Goal: Task Accomplishment & Management: Complete application form

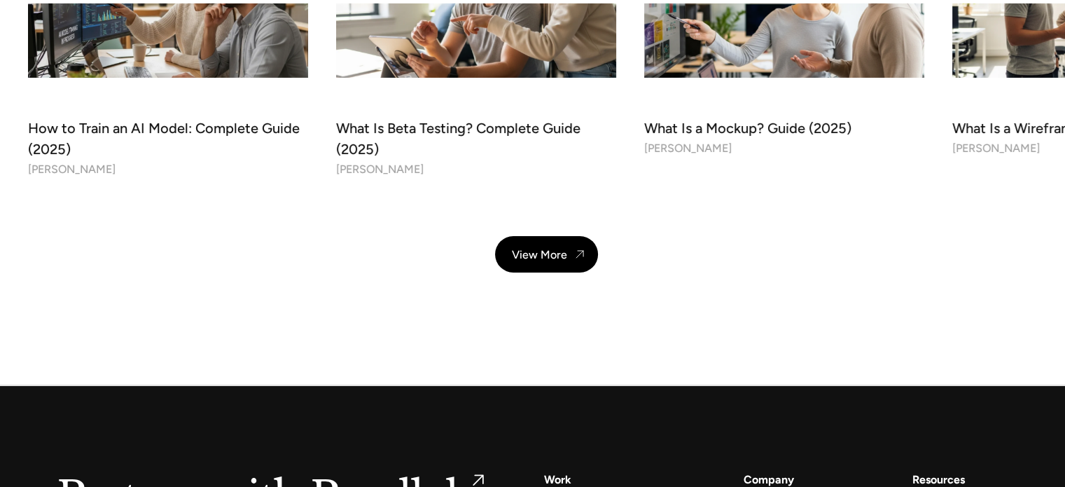
scroll to position [5121, 0]
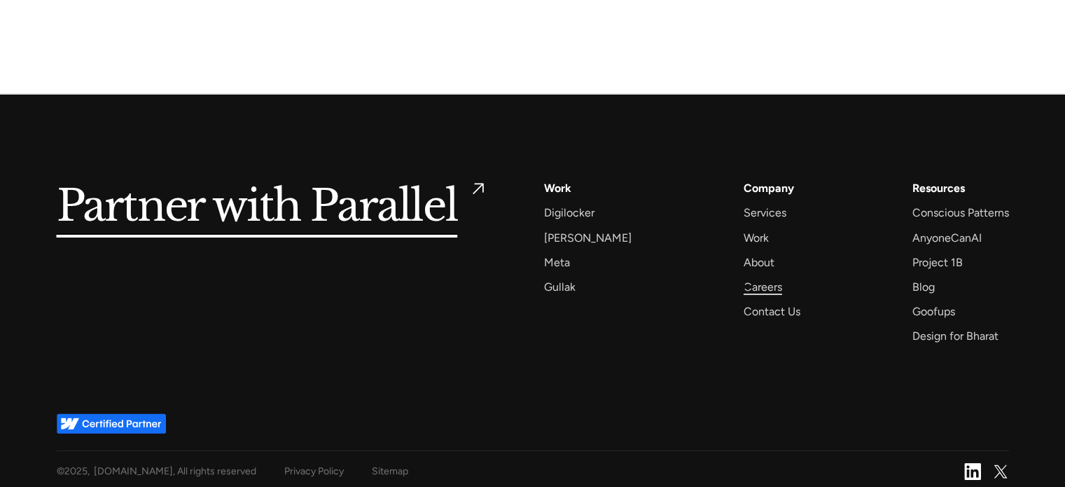
click at [744, 286] on div "Careers" at bounding box center [763, 286] width 39 height 19
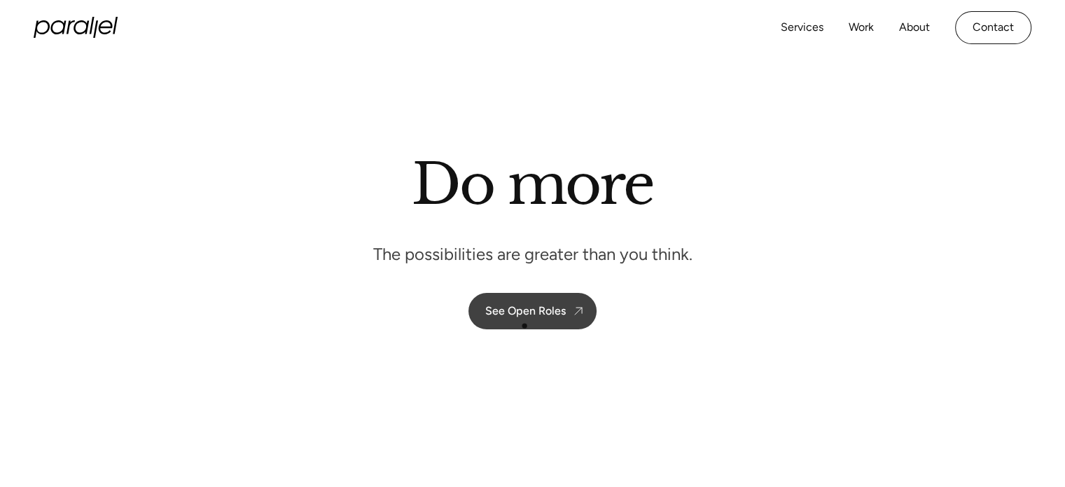
click at [524, 326] on link "See Open Roles" at bounding box center [532, 311] width 128 height 36
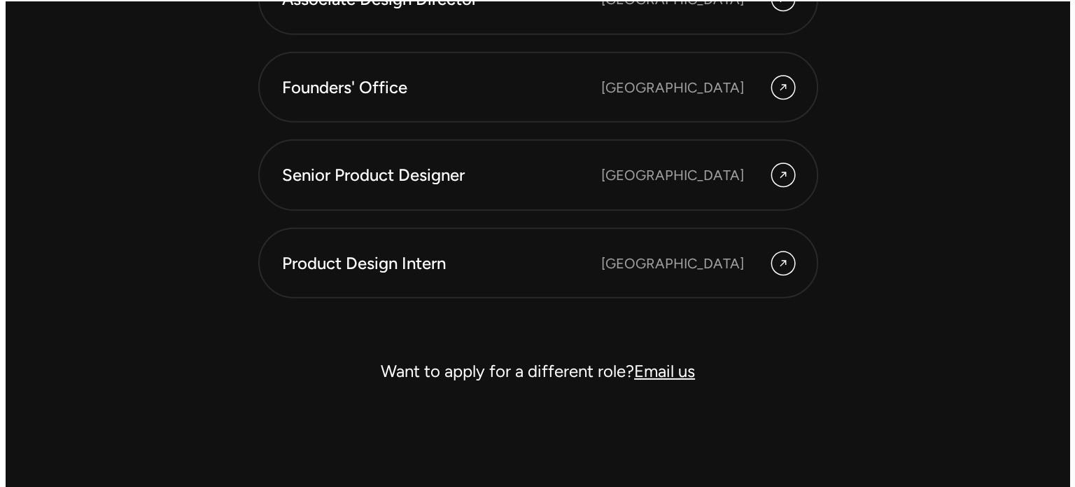
scroll to position [4048, 0]
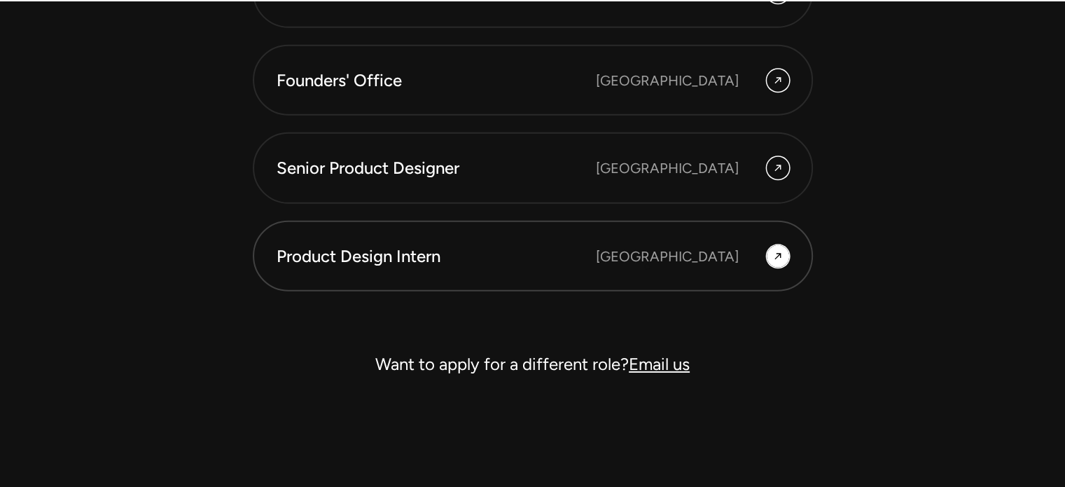
click at [648, 267] on link "Product Design Intern [GEOGRAPHIC_DATA]" at bounding box center [533, 256] width 560 height 71
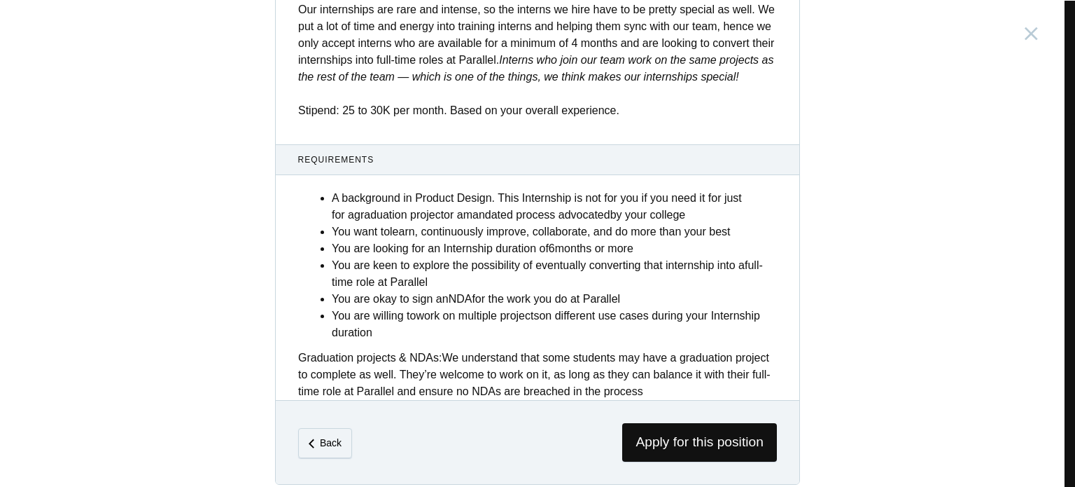
scroll to position [573, 0]
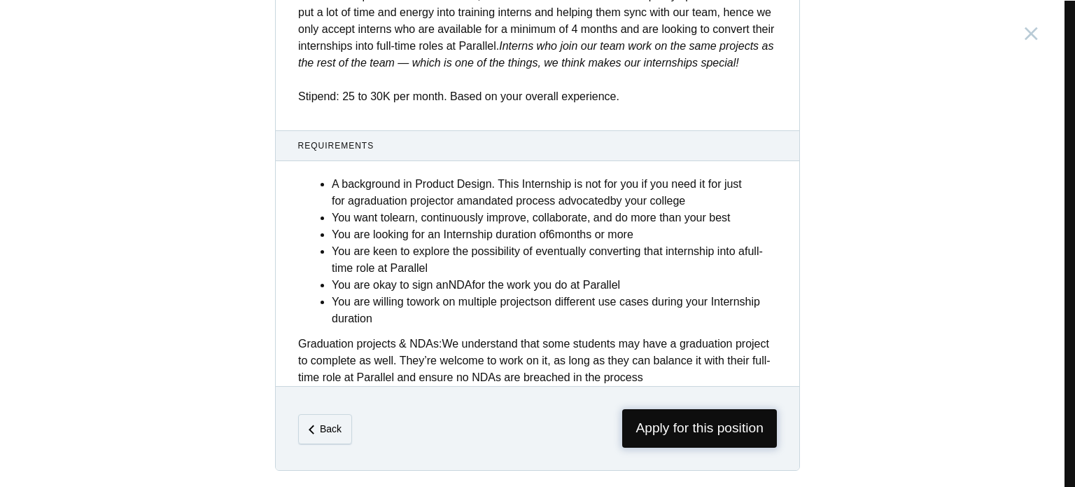
click at [664, 438] on span "Apply for this position" at bounding box center [699, 428] width 155 height 39
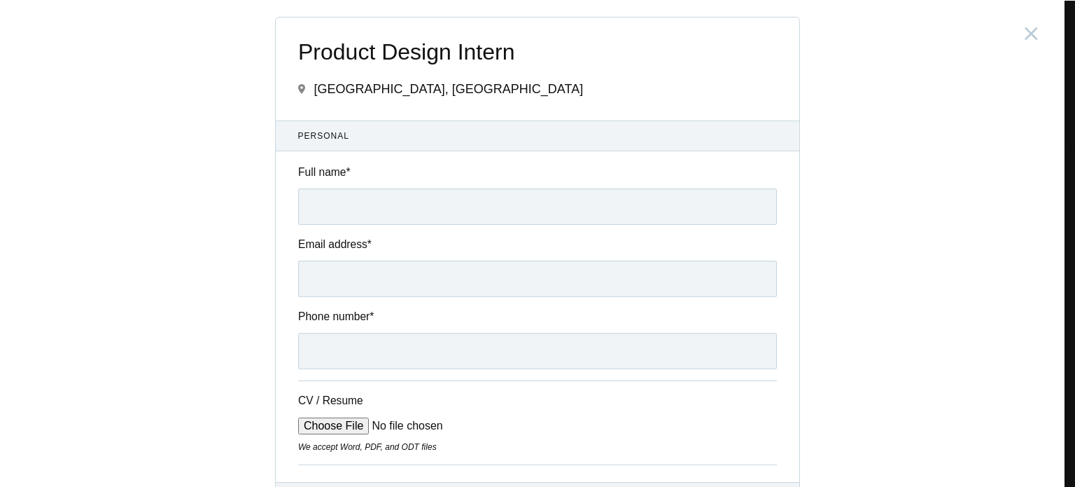
scroll to position [158, 0]
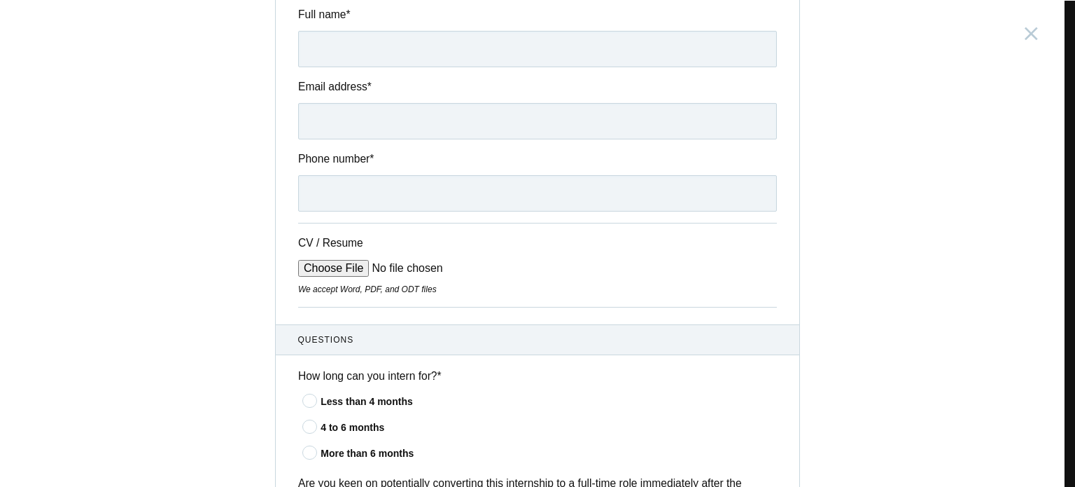
drag, startPoint x: 1073, startPoint y: 112, endPoint x: 1051, endPoint y: 210, distance: 100.5
click at [1051, 210] on div "Product Design Intern [GEOGRAPHIC_DATA], [GEOGRAPHIC_DATA] Submitting form fail…" at bounding box center [537, 243] width 1075 height 487
drag, startPoint x: 1051, startPoint y: 210, endPoint x: 1075, endPoint y: 231, distance: 31.7
click at [1064, 231] on div "Product Design Intern [GEOGRAPHIC_DATA], [GEOGRAPHIC_DATA] Submitting form fail…" at bounding box center [537, 243] width 1075 height 487
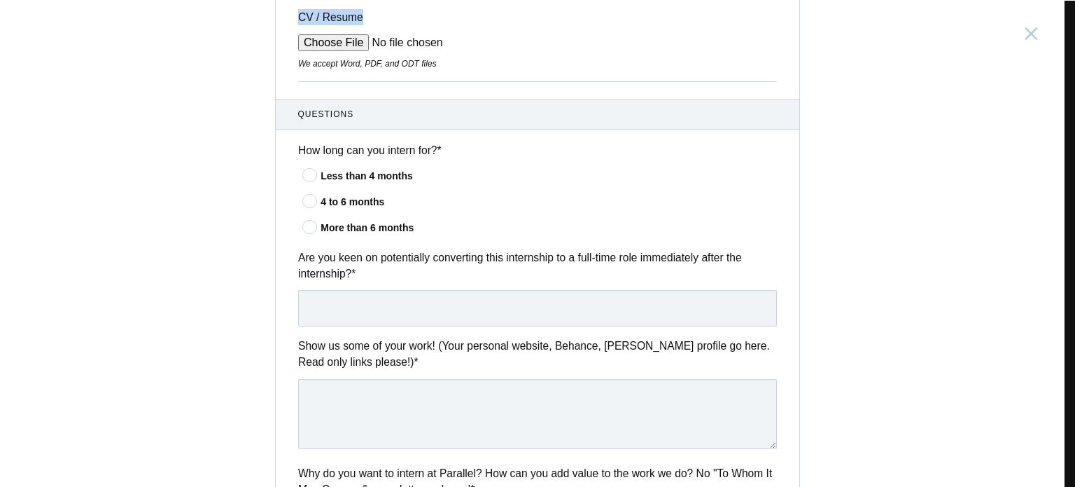
scroll to position [0, 0]
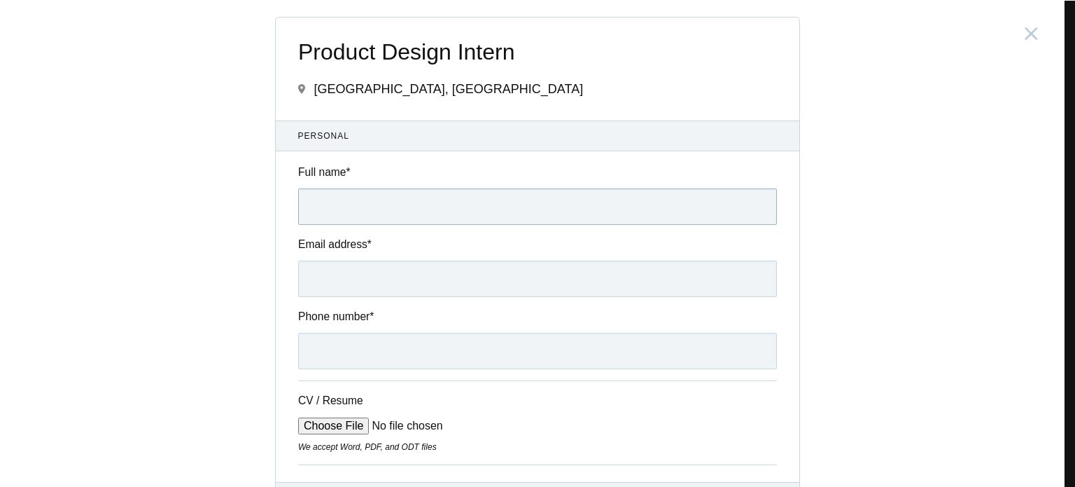
click at [345, 195] on input "Full name *" at bounding box center [537, 206] width 479 height 36
click at [318, 431] on input "CV / Resume" at bounding box center [404, 425] width 212 height 17
type input "C:\fakepath\Irshad_Ahmad_Product_Designer_Resume.pdf"
click at [526, 211] on input "Full name *" at bounding box center [537, 206] width 479 height 36
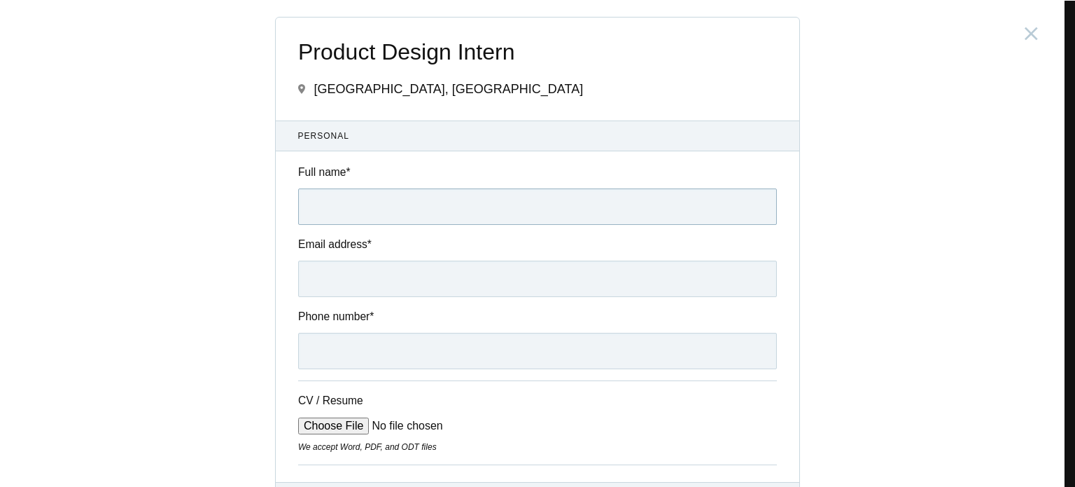
click at [491, 195] on input "Full name *" at bounding box center [537, 206] width 479 height 36
type input "[PERSON_NAME]"
click at [454, 268] on input "Email address *" at bounding box center [537, 278] width 479 height 36
type input "[EMAIL_ADDRESS][DOMAIN_NAME]"
click at [409, 360] on input "Phone number *" at bounding box center [537, 351] width 479 height 36
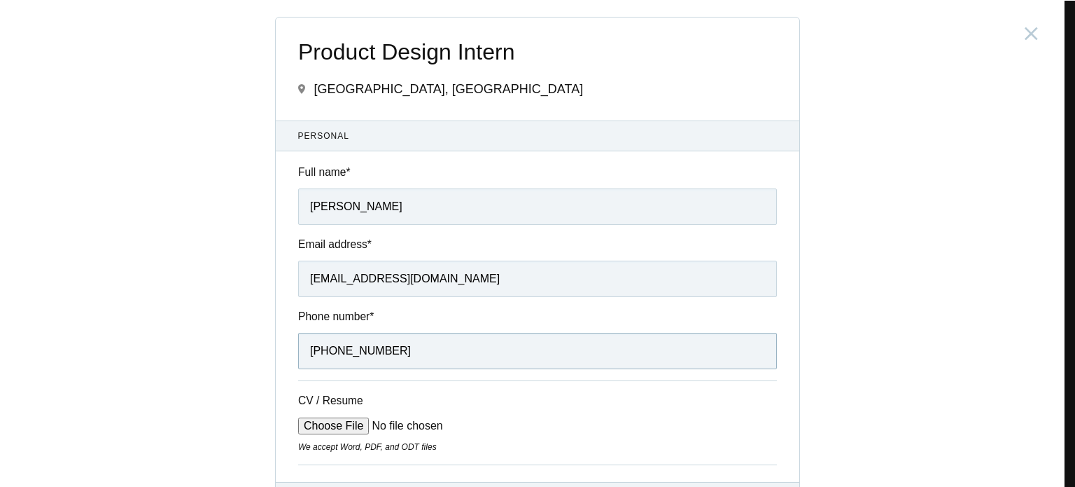
drag, startPoint x: 322, startPoint y: 352, endPoint x: 294, endPoint y: 353, distance: 28.0
click at [298, 353] on input "[PHONE_NUMBER]" at bounding box center [537, 351] width 479 height 36
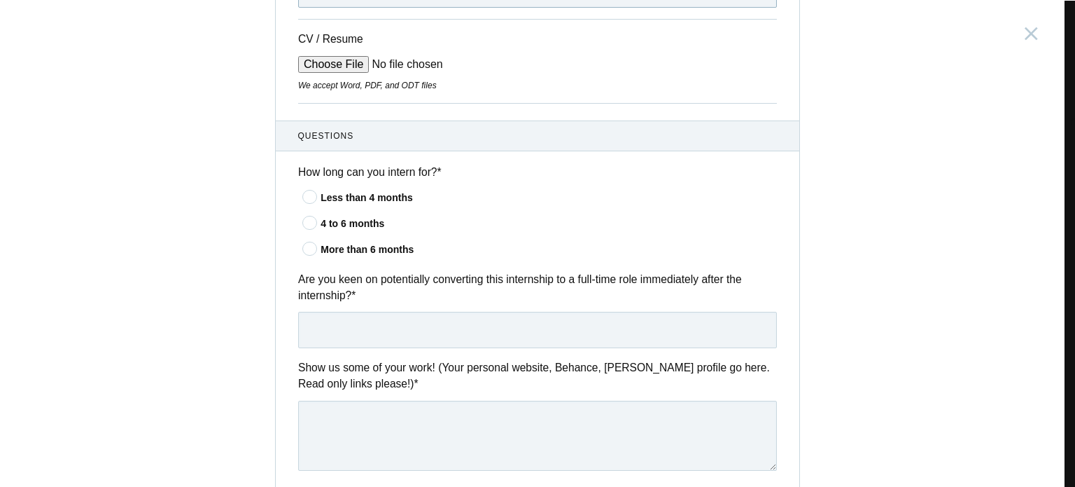
scroll to position [365, 0]
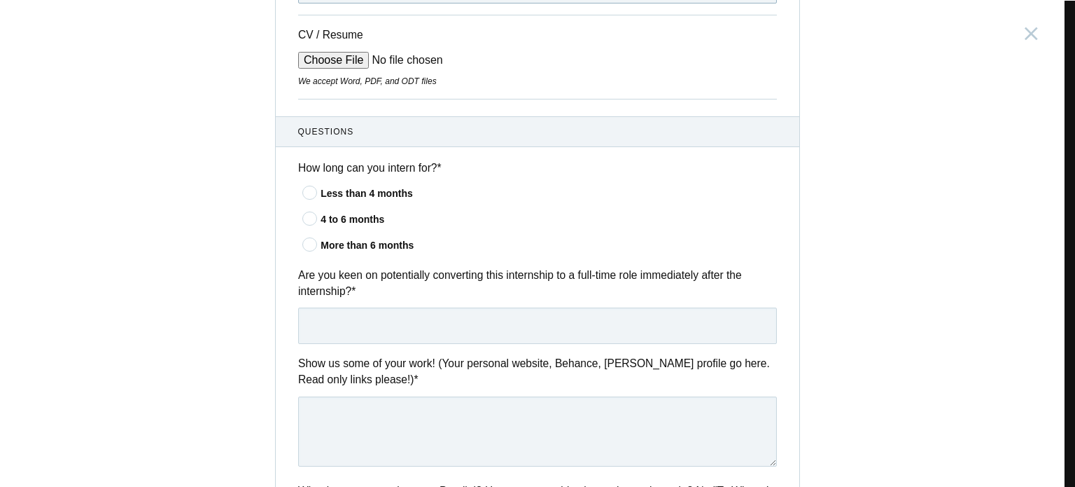
type input "9958041843"
click at [302, 195] on icon at bounding box center [311, 192] width 26 height 9
click at [0, 0] on input"] "Less than 4 months" at bounding box center [0, 0] width 0 height 0
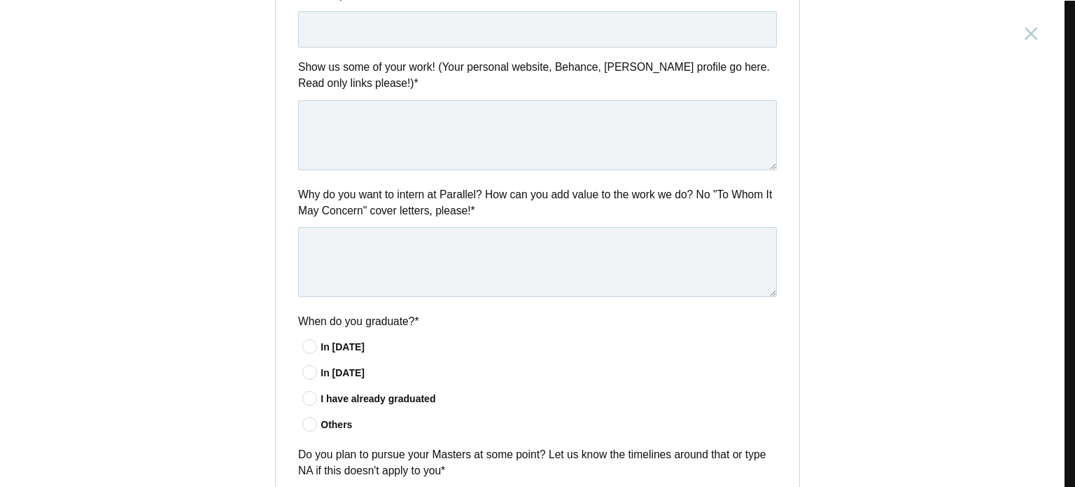
scroll to position [1154, 0]
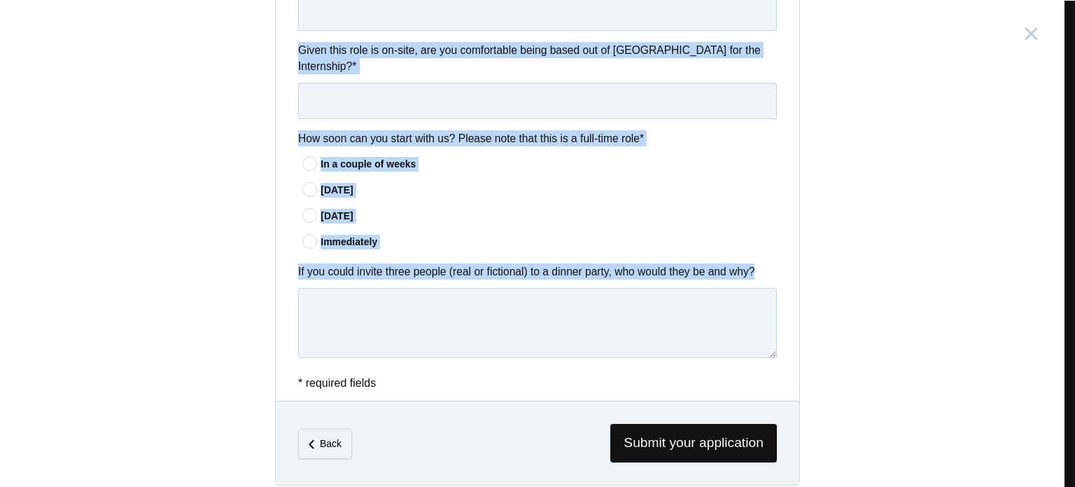
drag, startPoint x: 288, startPoint y: 145, endPoint x: 486, endPoint y: 330, distance: 270.9
copy div "Are you keen on potentially converting this internship to a full-time role imme…"
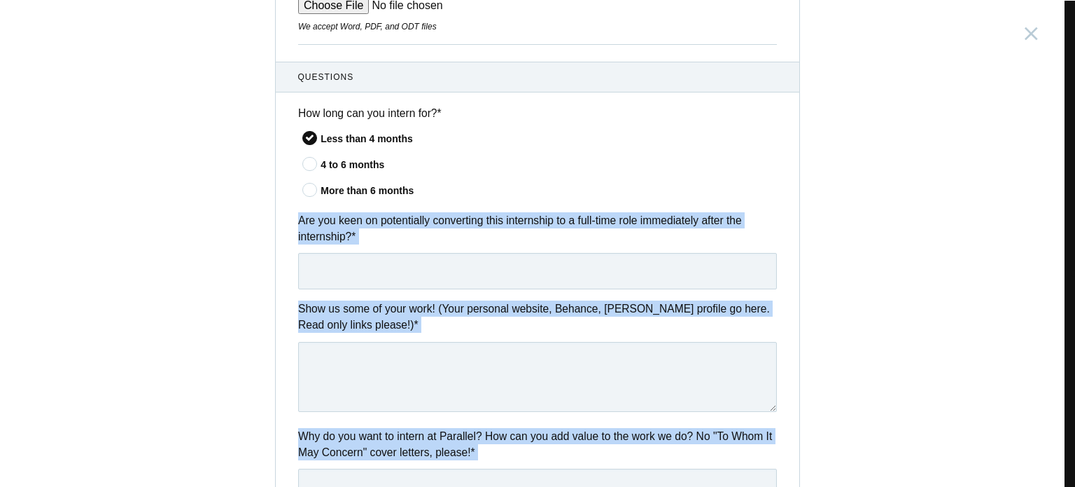
scroll to position [392, 0]
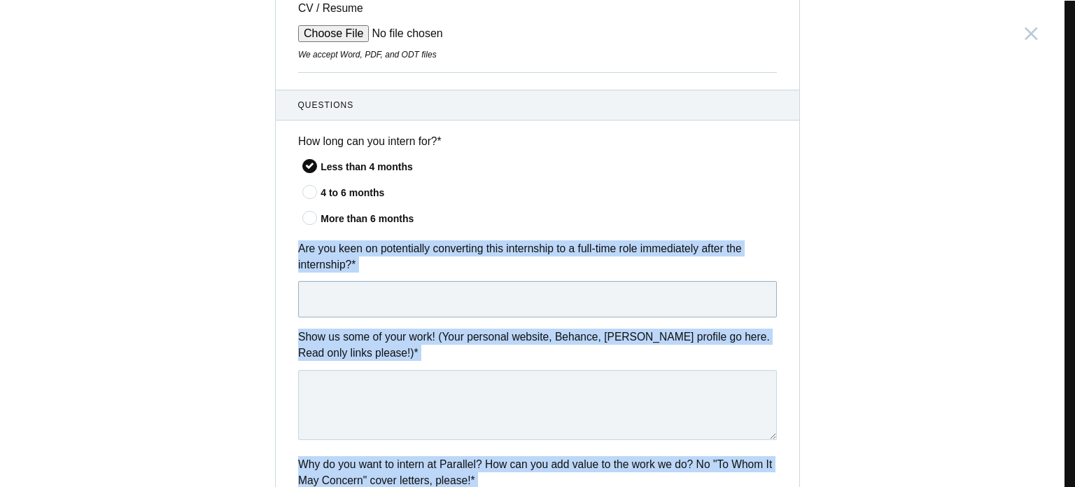
click at [409, 309] on input "text" at bounding box center [537, 299] width 479 height 36
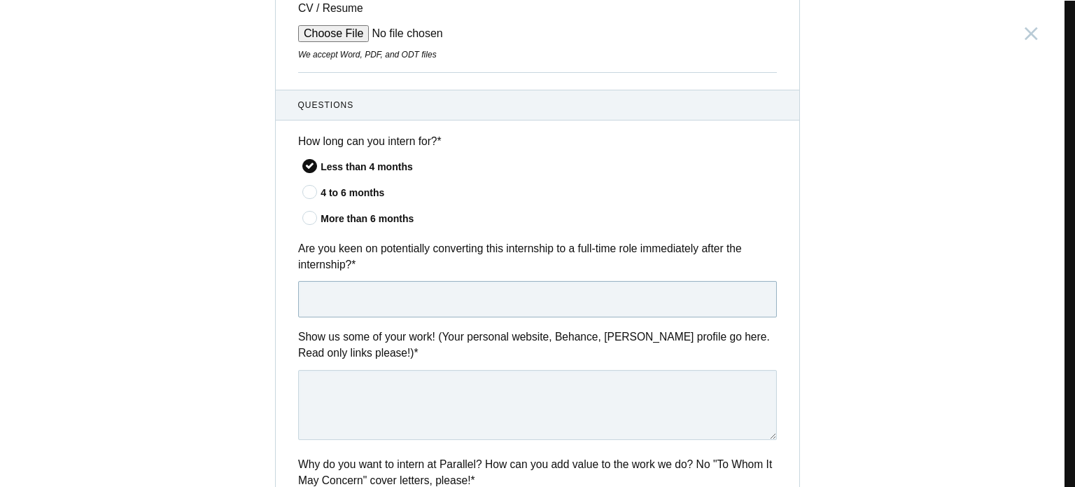
paste input "Yes, I am very keen. I see this internship as a path to contribute meaningfully…"
type input "Yes, I am very keen. I see this internship as a path to contribute meaningfully…"
click at [379, 393] on textarea at bounding box center [537, 405] width 479 height 70
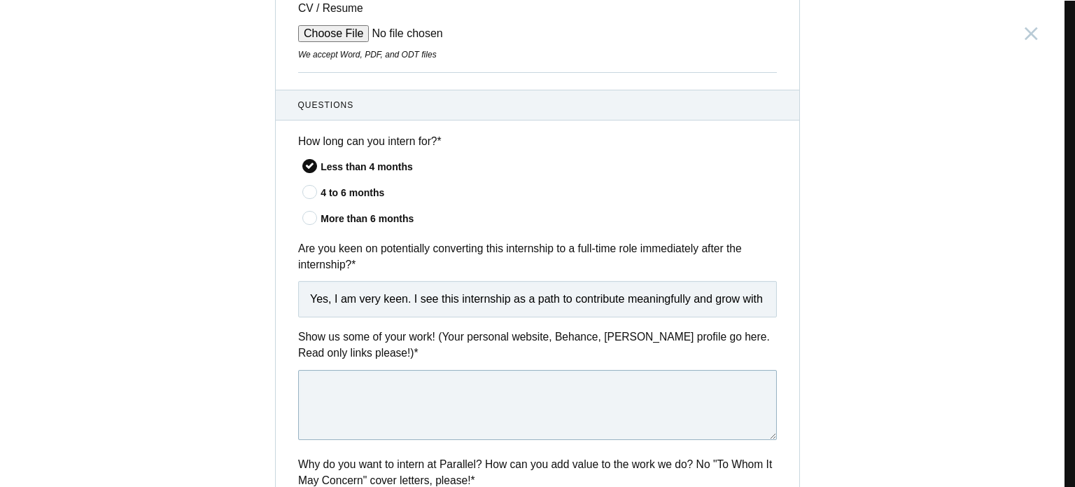
paste textarea "[URL][DOMAIN_NAME]"
click at [379, 393] on textarea "[URL][DOMAIN_NAME]" at bounding box center [537, 405] width 479 height 70
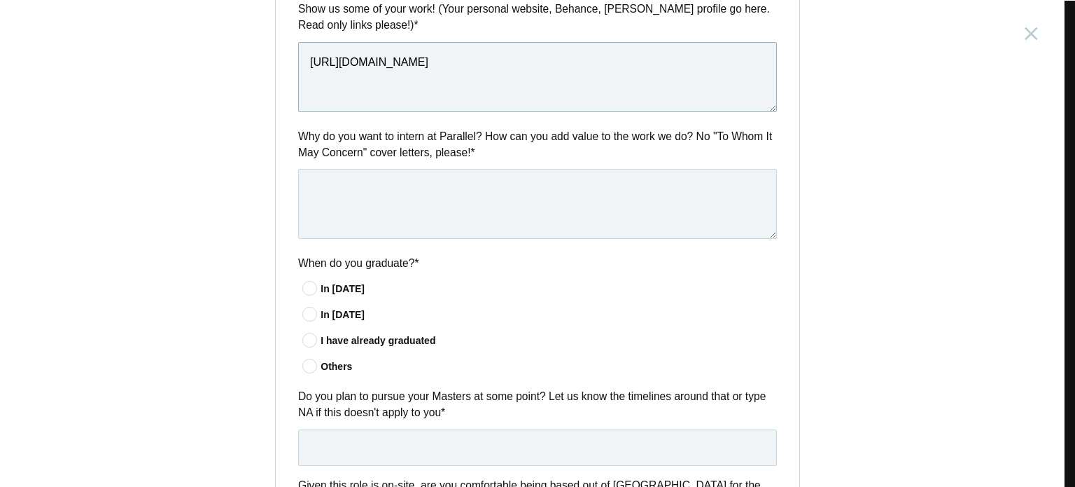
scroll to position [734, 0]
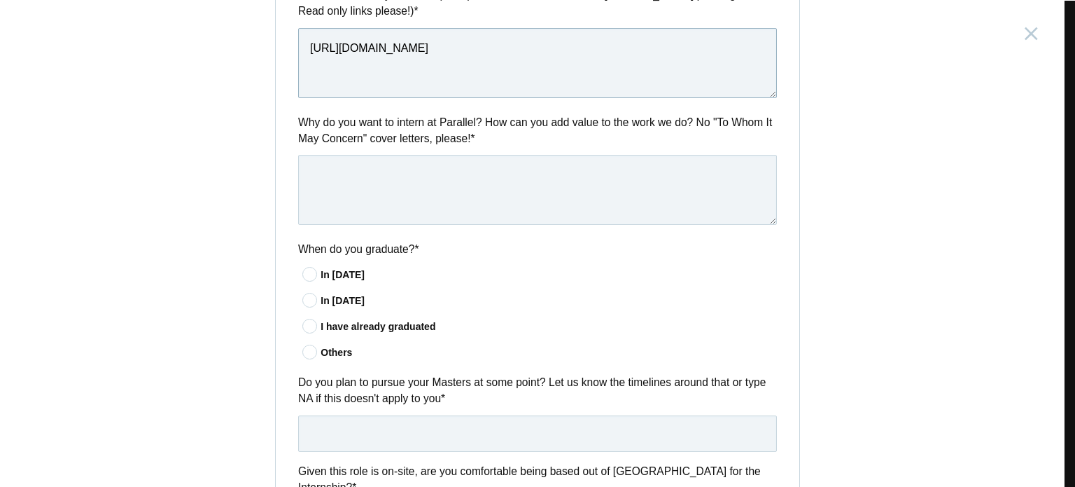
type textarea "[URL][DOMAIN_NAME]"
click at [428, 176] on textarea at bounding box center [537, 190] width 479 height 70
click at [351, 165] on textarea at bounding box center [537, 190] width 479 height 70
paste textarea "I admire Parallel’s approach to design that blends functionality with storytell…"
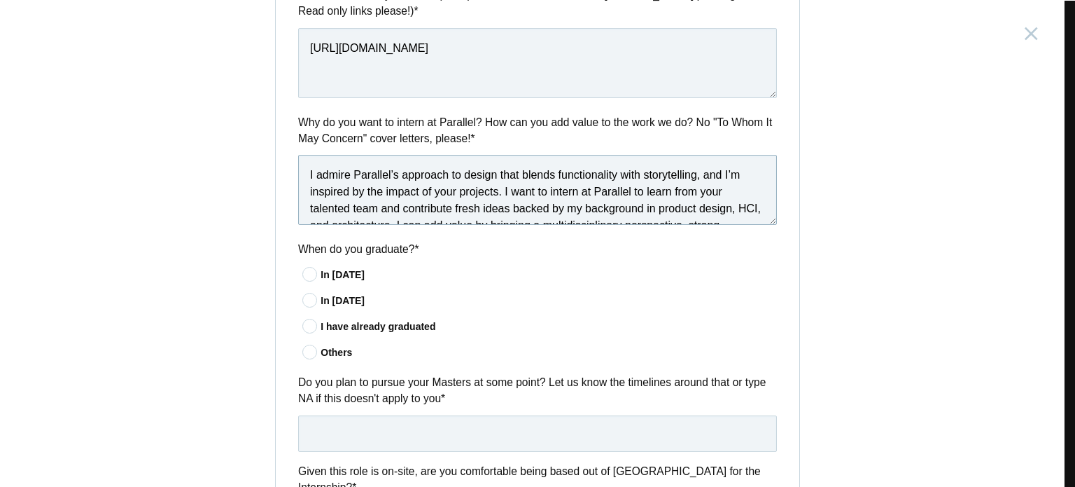
scroll to position [24, 0]
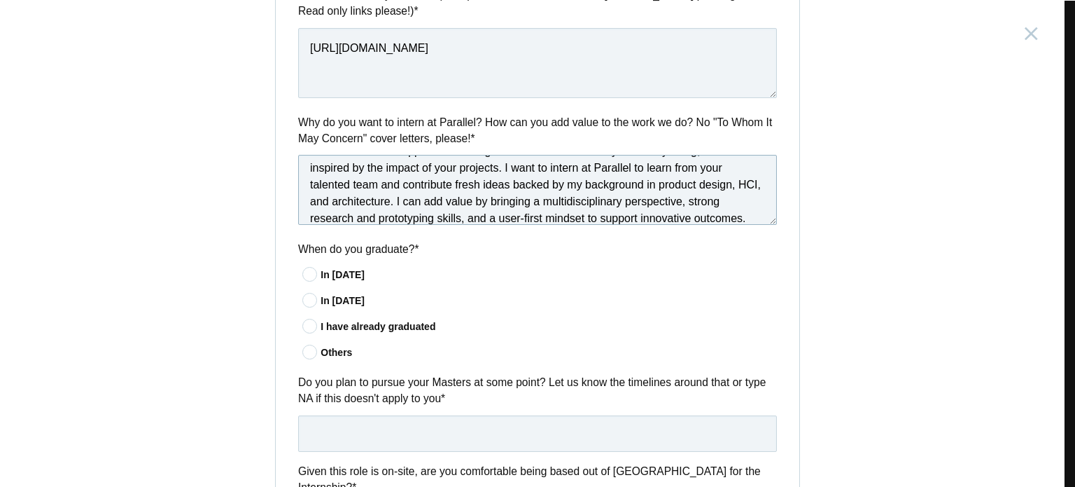
type textarea "I admire Parallel’s approach to design that blends functionality with storytell…"
click at [299, 328] on icon at bounding box center [311, 325] width 26 height 9
click at [0, 0] on input"] "I have already graduated" at bounding box center [0, 0] width 0 height 0
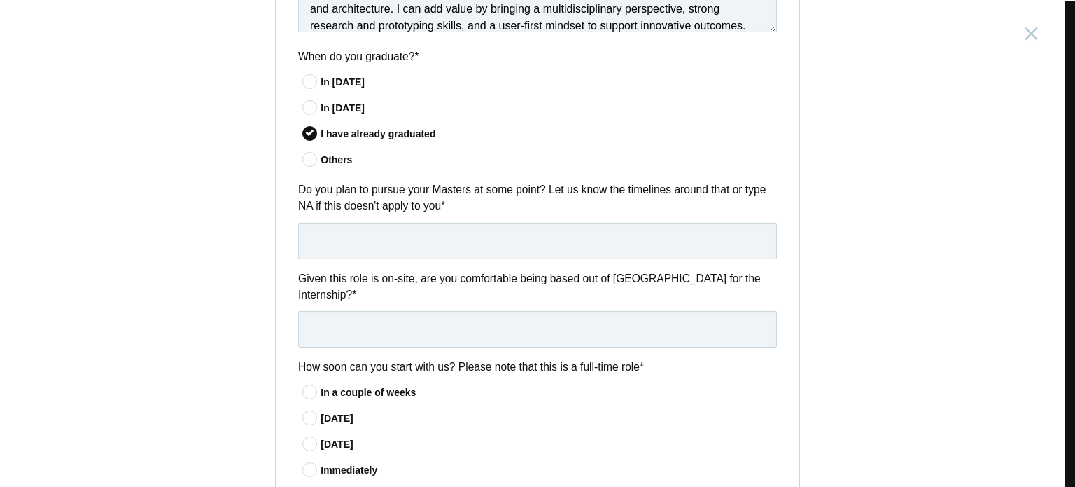
scroll to position [944, 0]
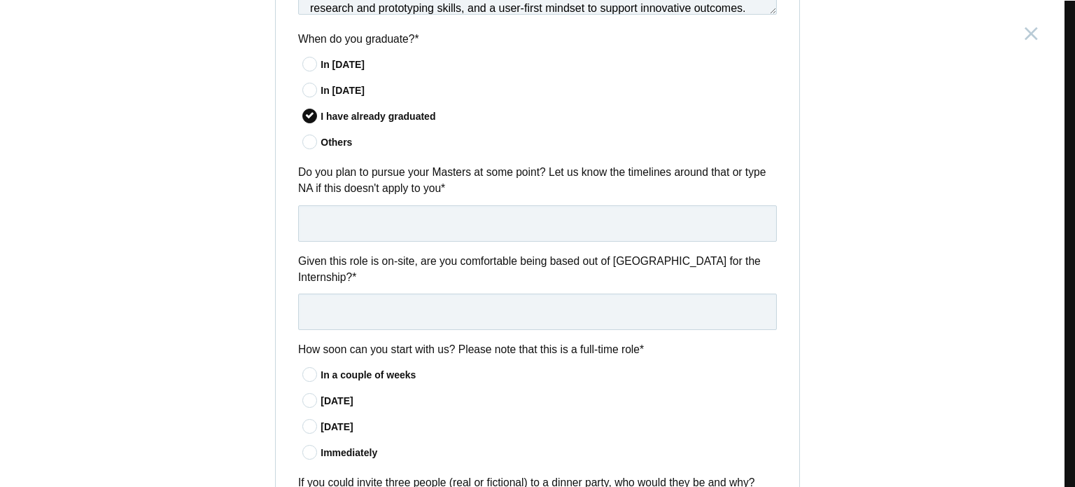
drag, startPoint x: 454, startPoint y: 188, endPoint x: 459, endPoint y: 226, distance: 38.9
click at [459, 226] on div "Do you plan to pursue your Masters at some point? Let us know the timelines aro…" at bounding box center [538, 202] width 524 height 77
click at [459, 226] on input "text" at bounding box center [537, 223] width 479 height 36
paste input "NA"
type input "NA"
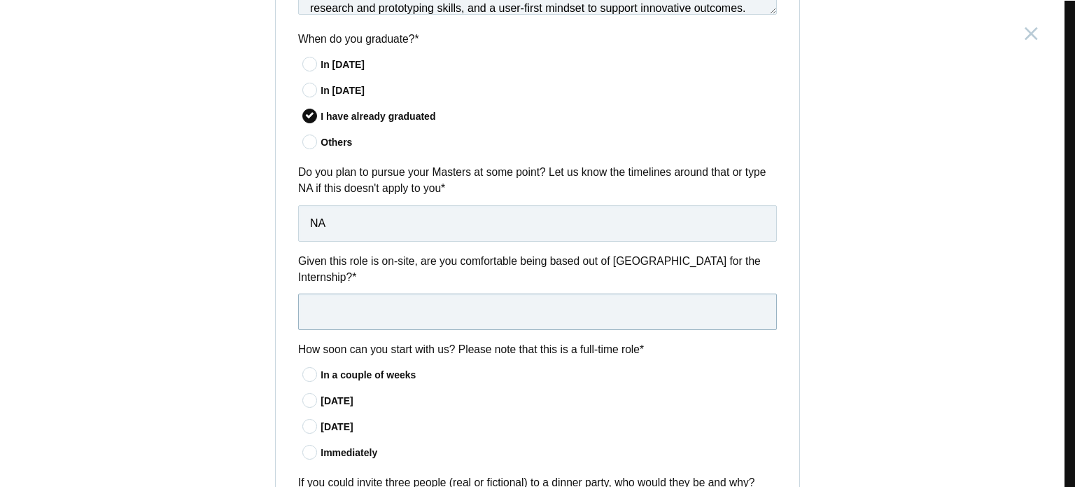
click at [375, 309] on input "text" at bounding box center [537, 311] width 479 height 36
paste input "Yes, I am comfortable relocating to [GEOGRAPHIC_DATA] for the internship."
type input "Yes, I am comfortable relocating to [GEOGRAPHIC_DATA] for the internship."
click at [305, 370] on icon at bounding box center [311, 374] width 26 height 9
click at [0, 0] on input"] "In a couple of weeks" at bounding box center [0, 0] width 0 height 0
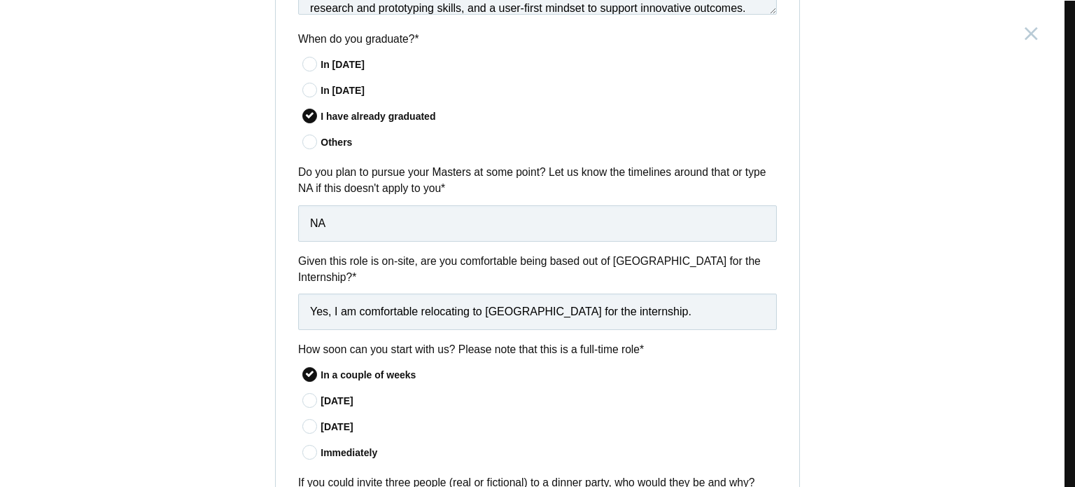
scroll to position [1154, 0]
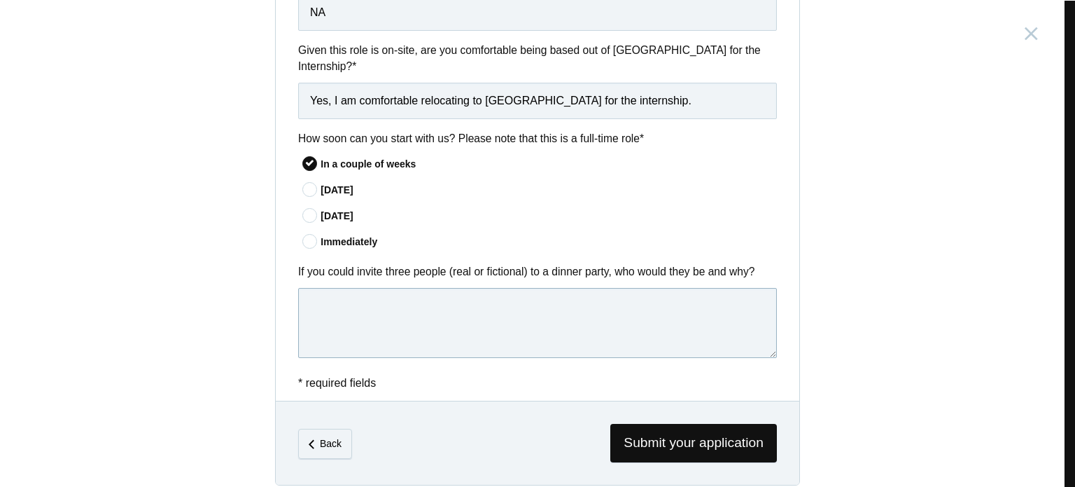
click at [437, 309] on textarea at bounding box center [537, 323] width 479 height 70
paste textarea "[PERSON_NAME] – to learn about timeless design principles and his philosophy of…"
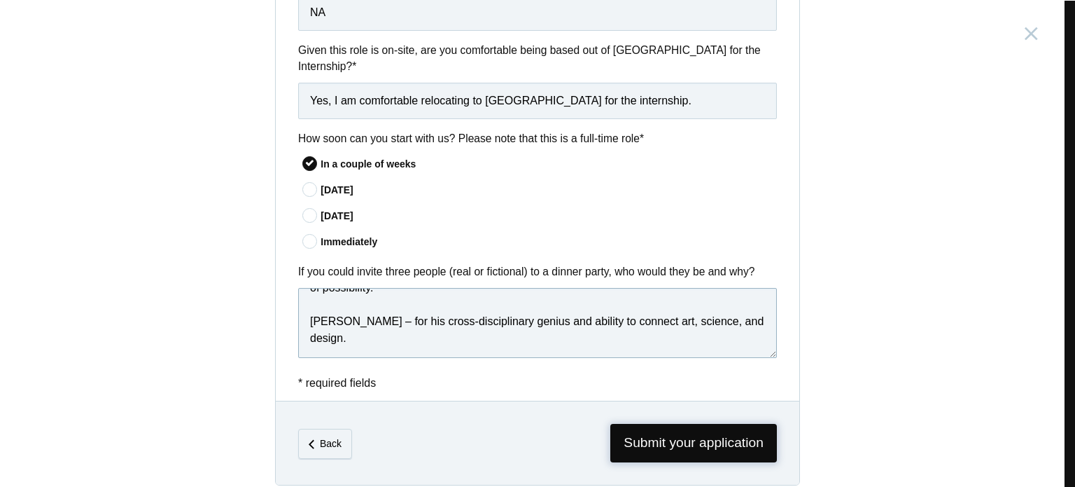
type textarea "[PERSON_NAME] – to learn about timeless design principles and his philosophy of…"
click at [674, 435] on span "Submit your application" at bounding box center [693, 443] width 167 height 39
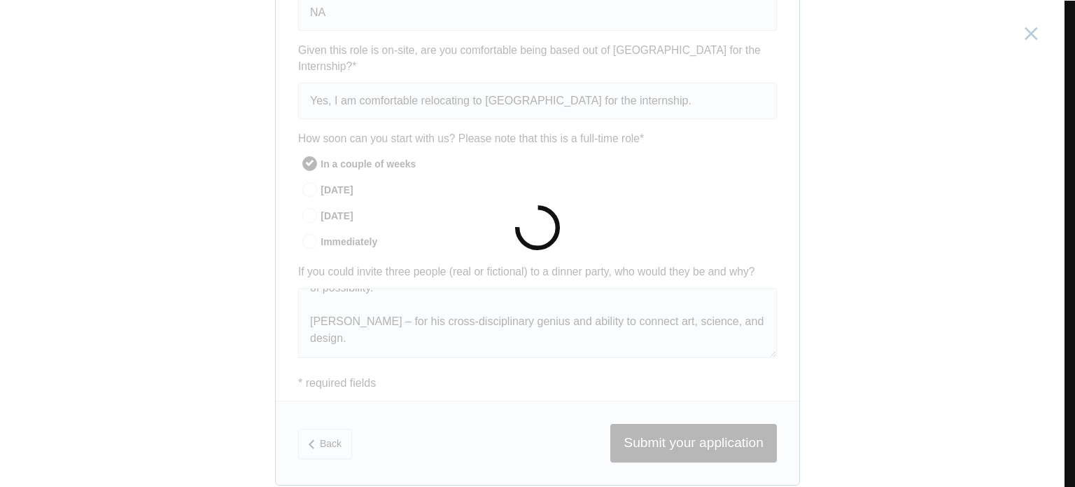
scroll to position [0, 0]
